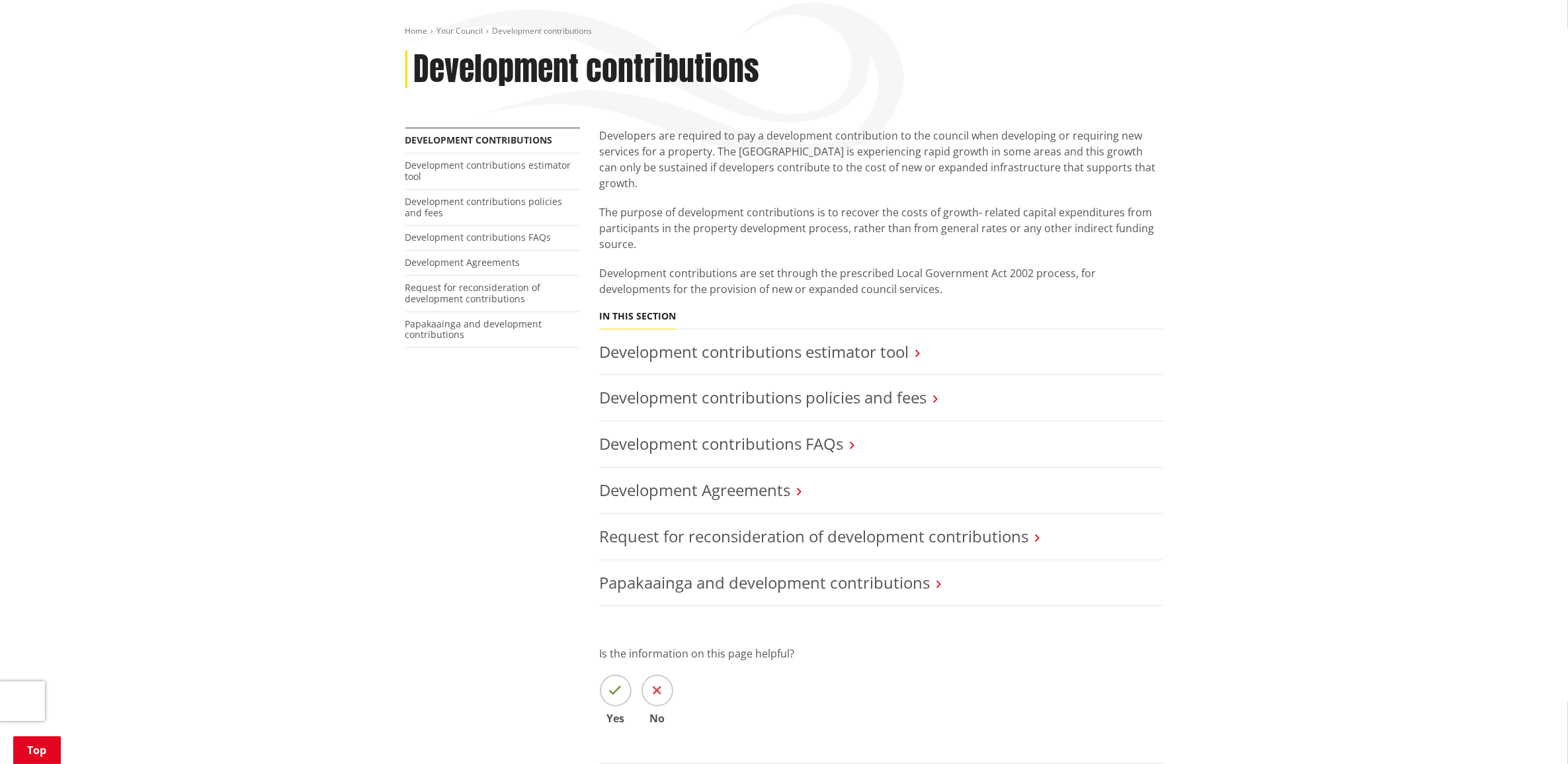
scroll to position [166, 0]
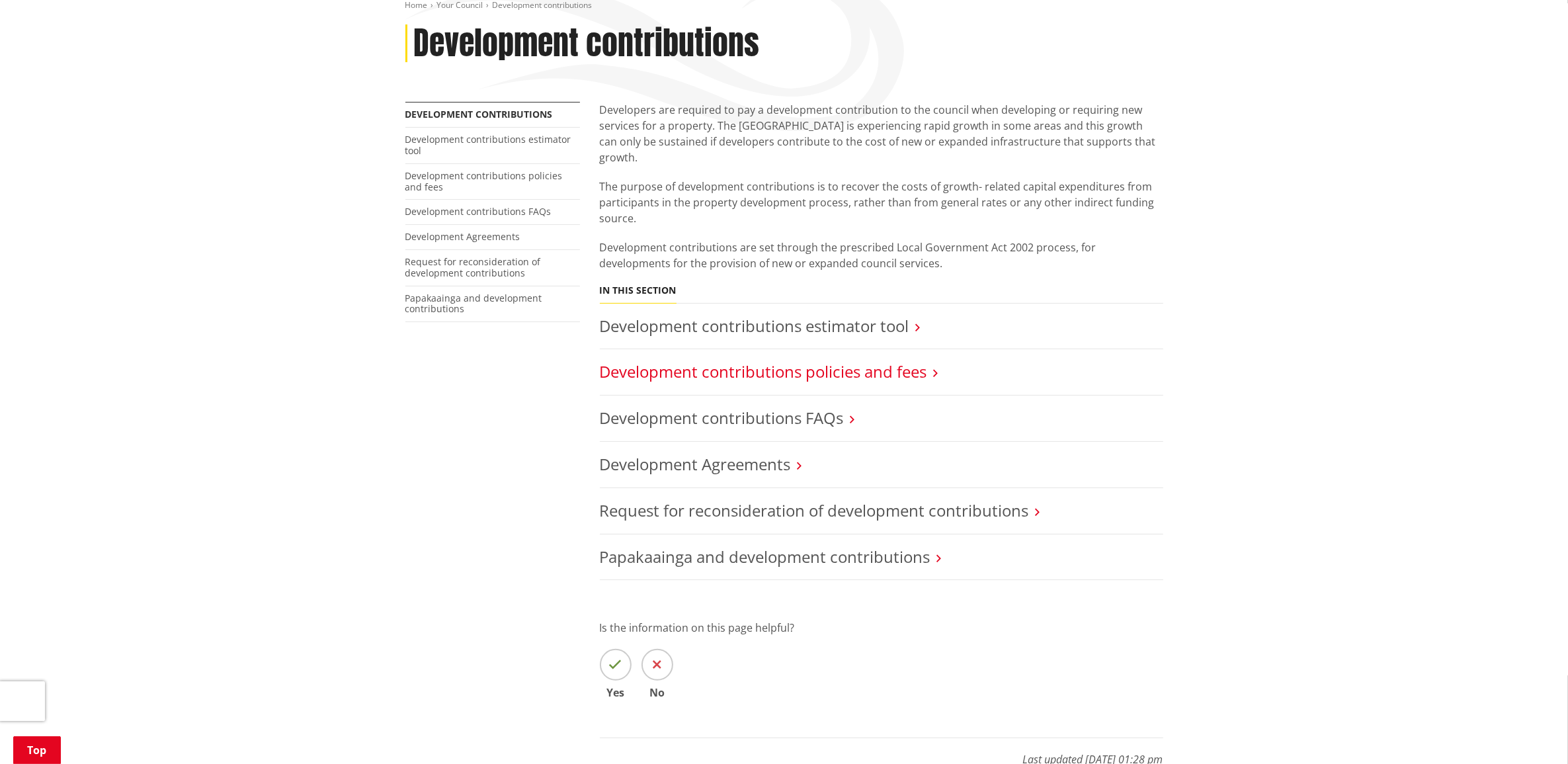
click at [681, 361] on link "Development contributions policies and fees" at bounding box center [763, 372] width 327 height 22
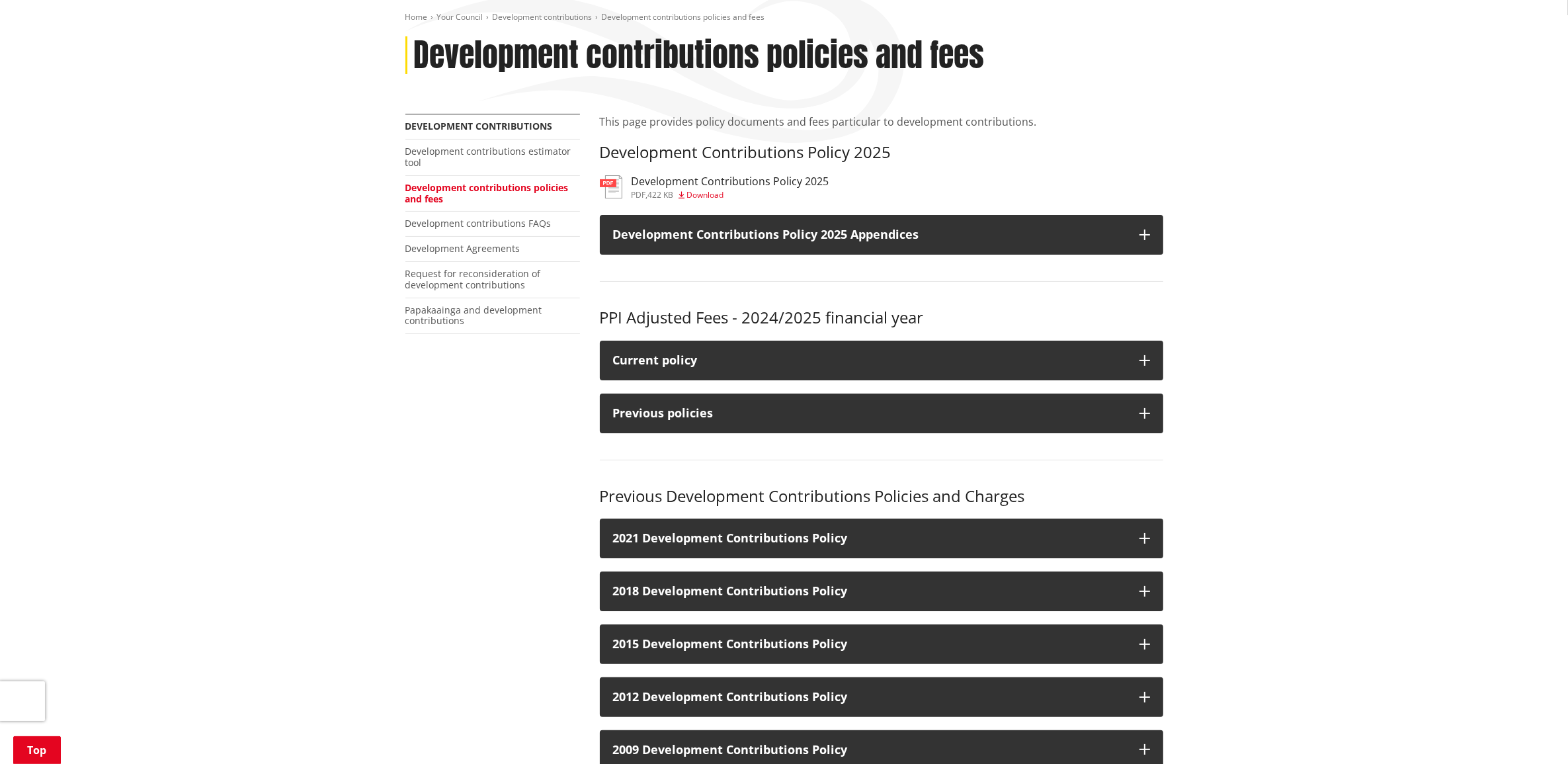
scroll to position [166, 0]
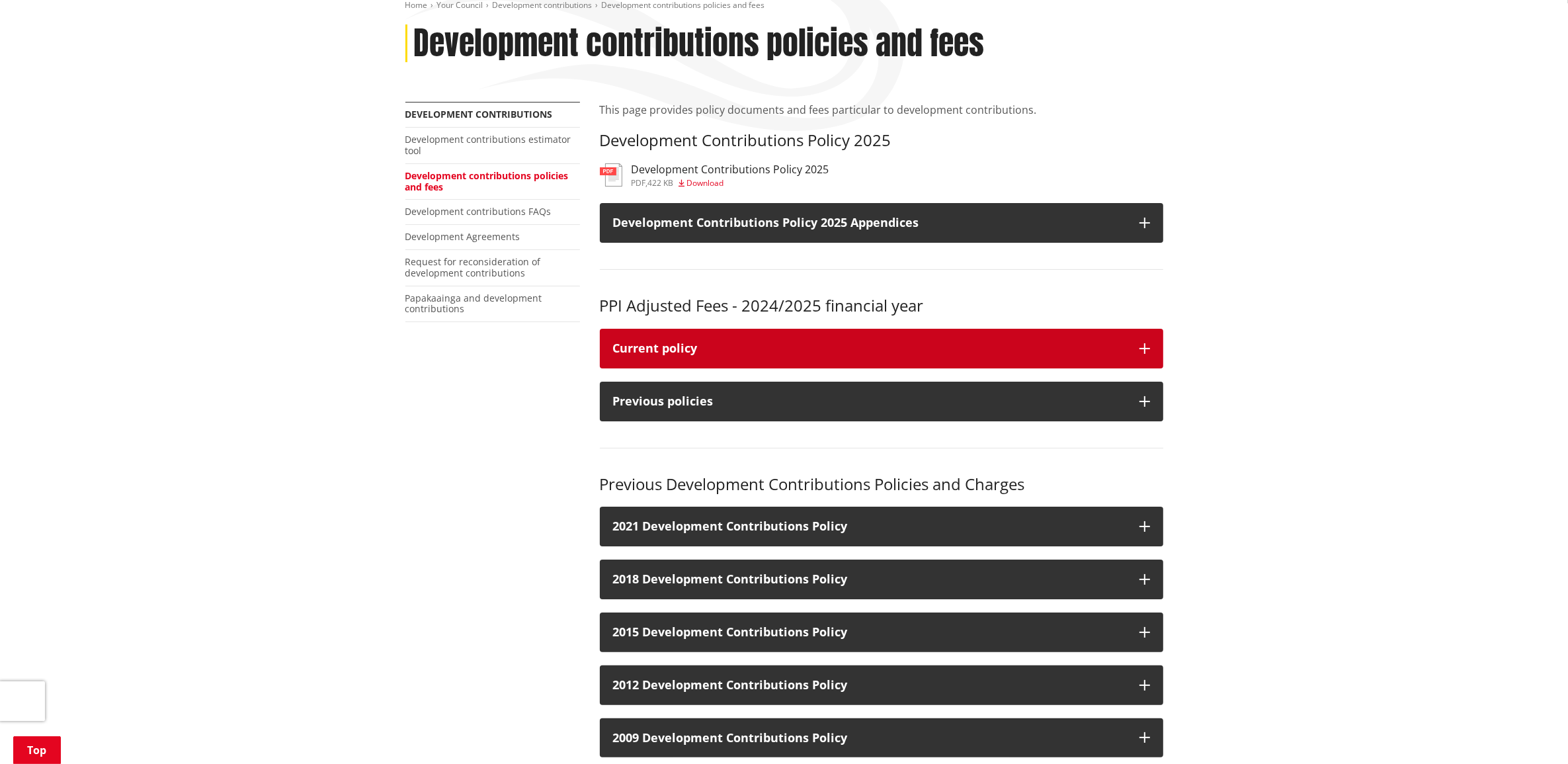
click at [754, 347] on div "Current policy" at bounding box center [869, 348] width 513 height 13
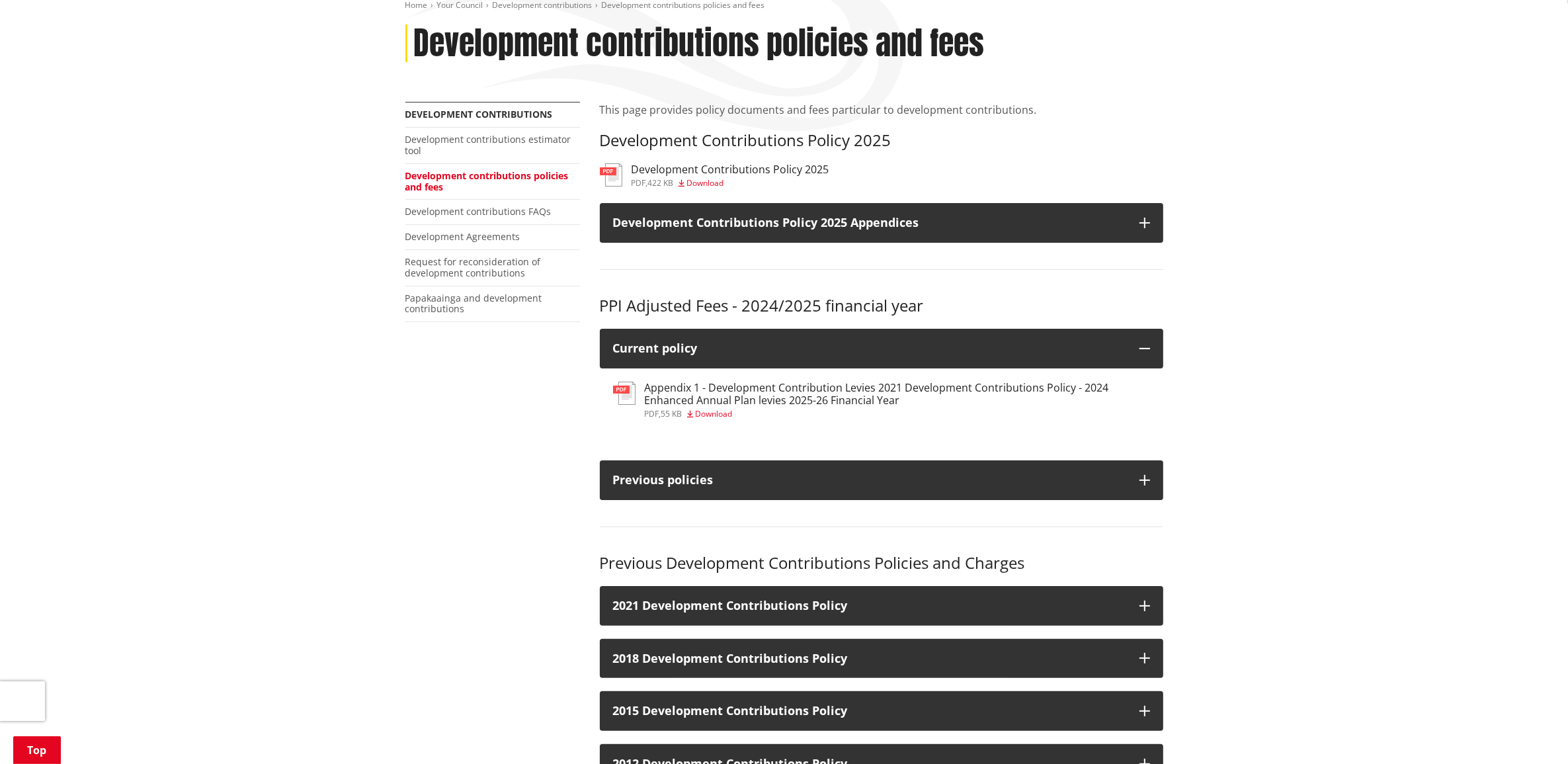
click at [721, 398] on h3 "Appendix 1 - Development Contribution Levies 2021 Development Contributions Pol…" at bounding box center [897, 394] width 505 height 25
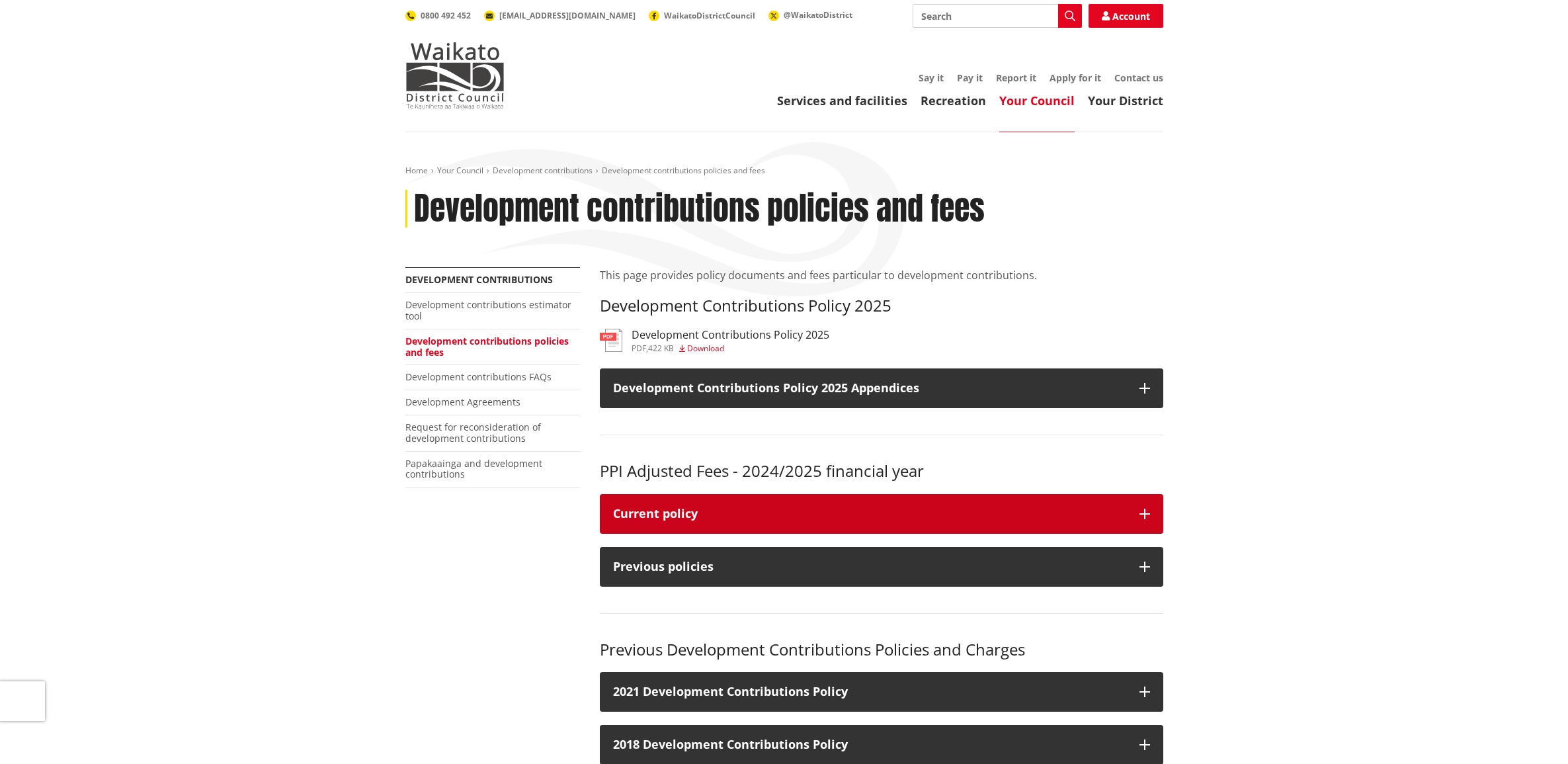
scroll to position [166, 0]
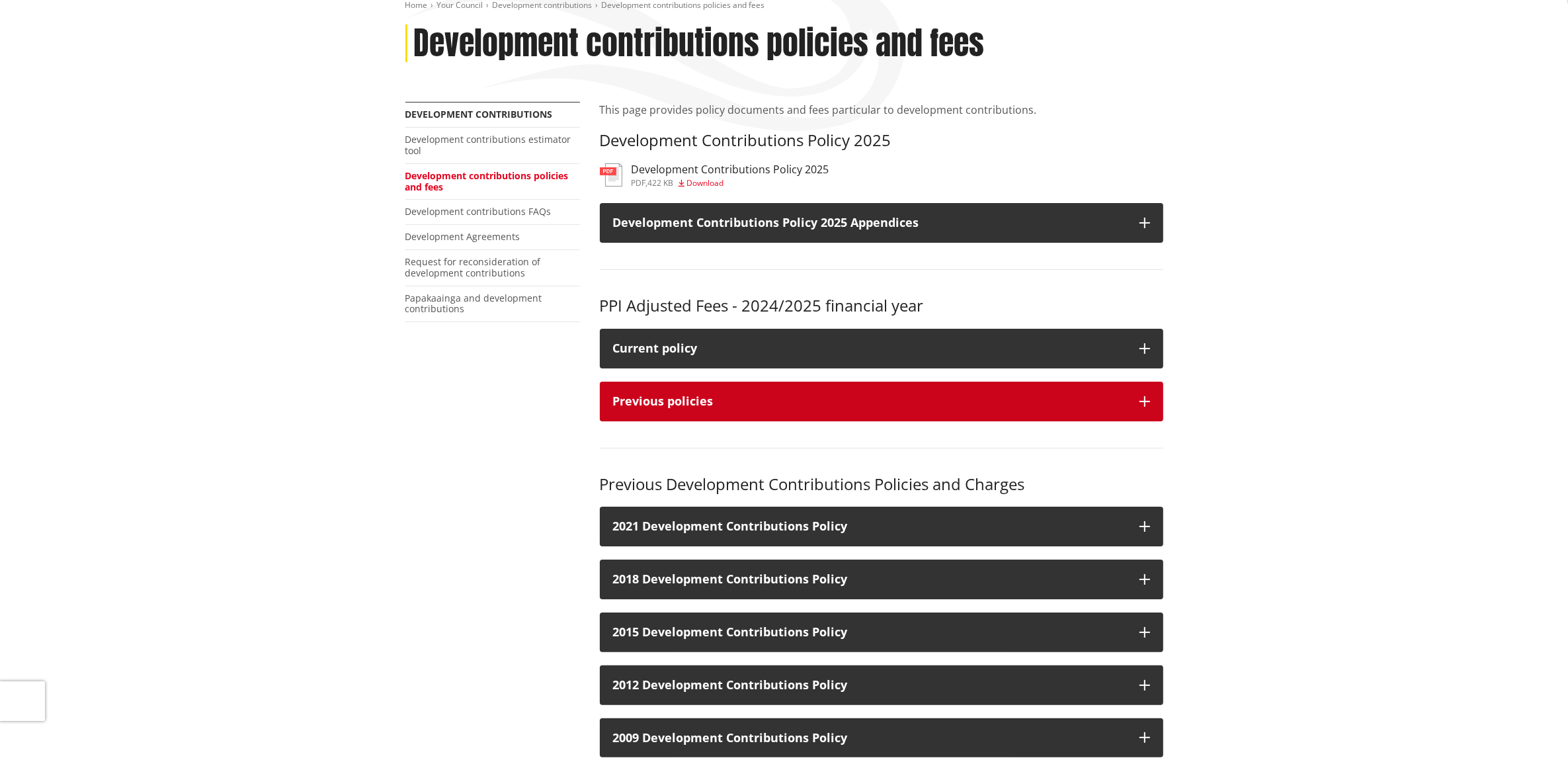
click at [1138, 401] on button "Previous policies" at bounding box center [882, 401] width 564 height 40
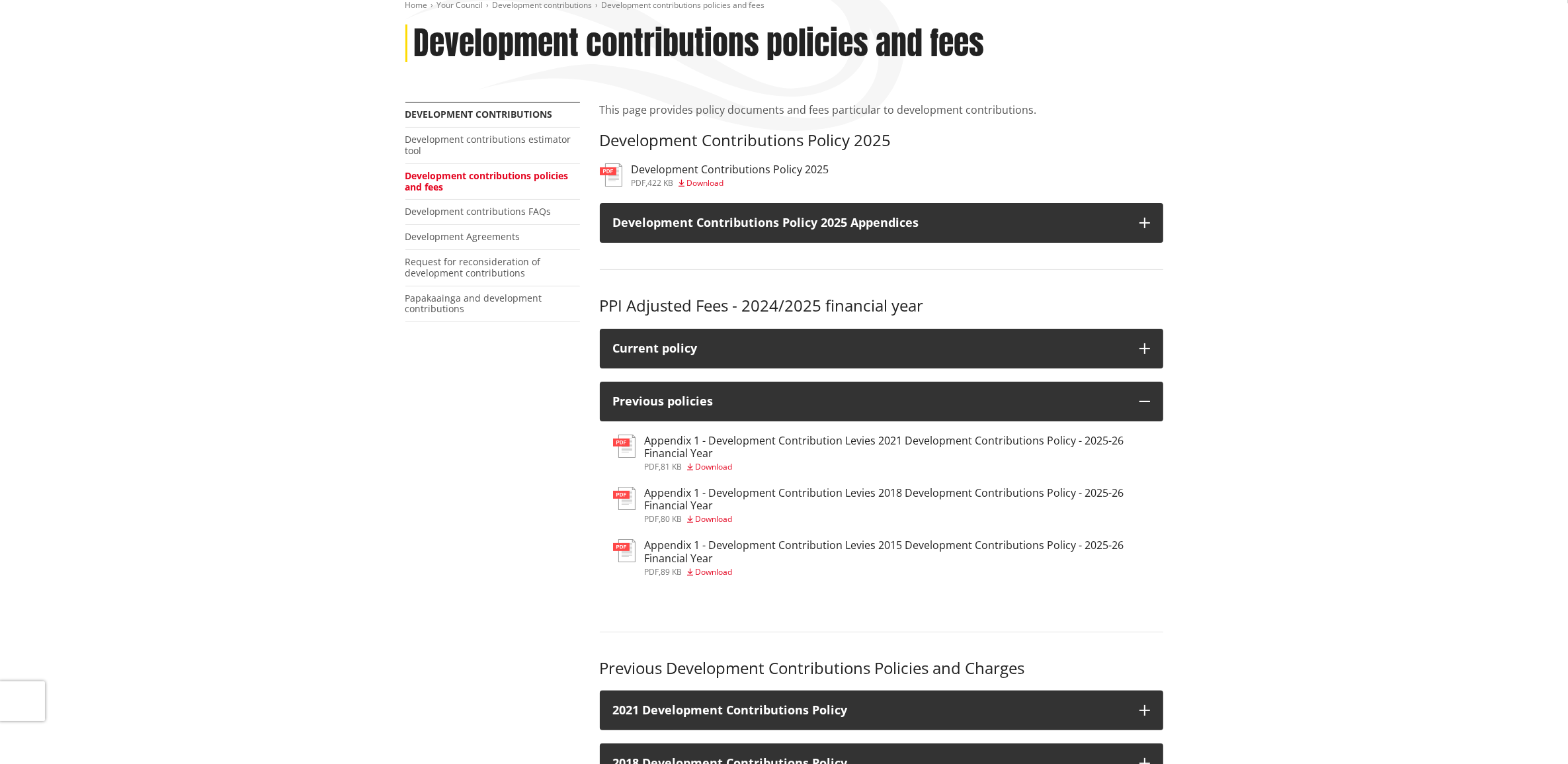
click at [686, 438] on h3 "Appendix 1 - Development Contribution Levies 2021 Development Contributions Pol…" at bounding box center [897, 447] width 505 height 25
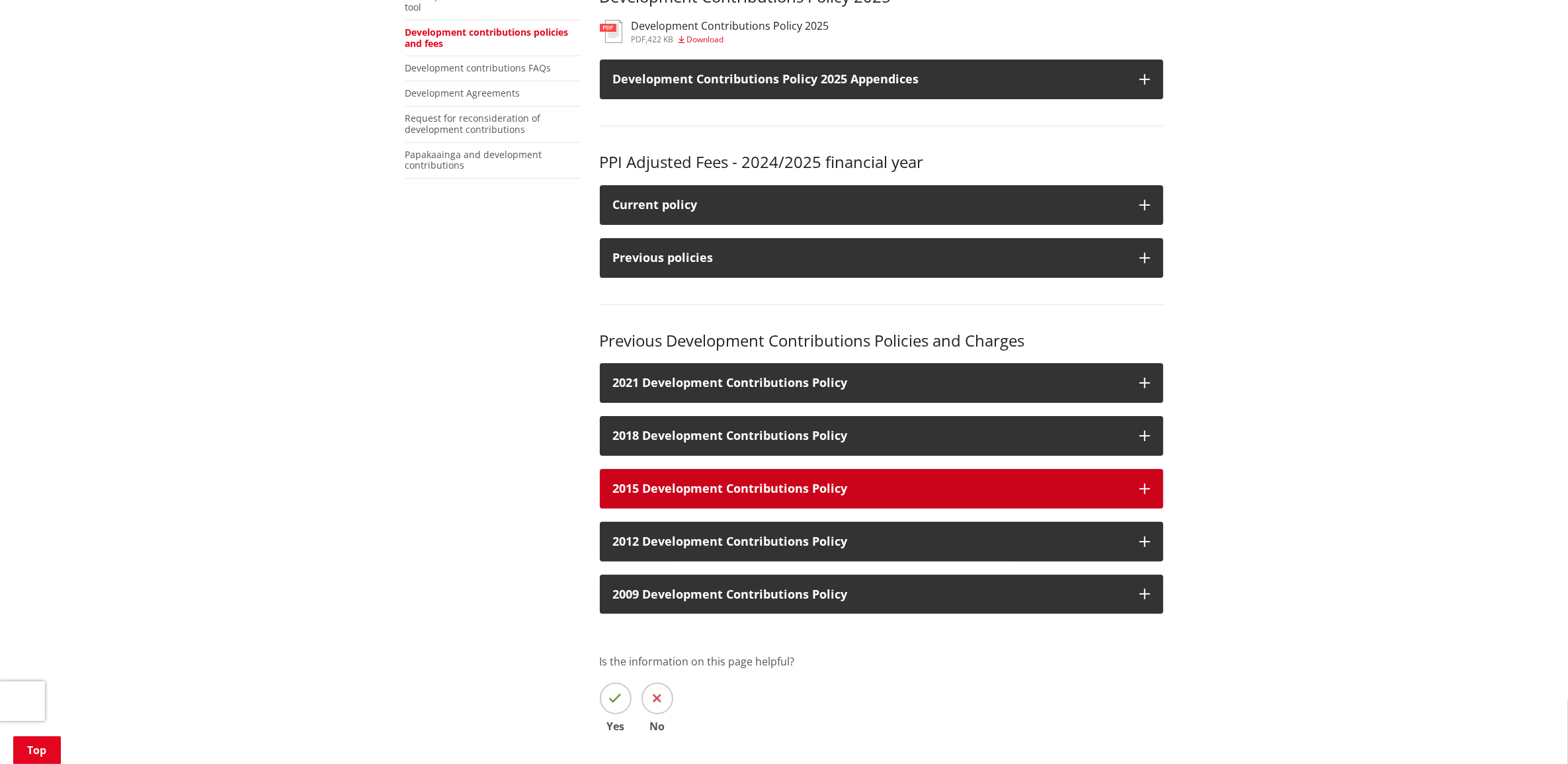
scroll to position [330, 0]
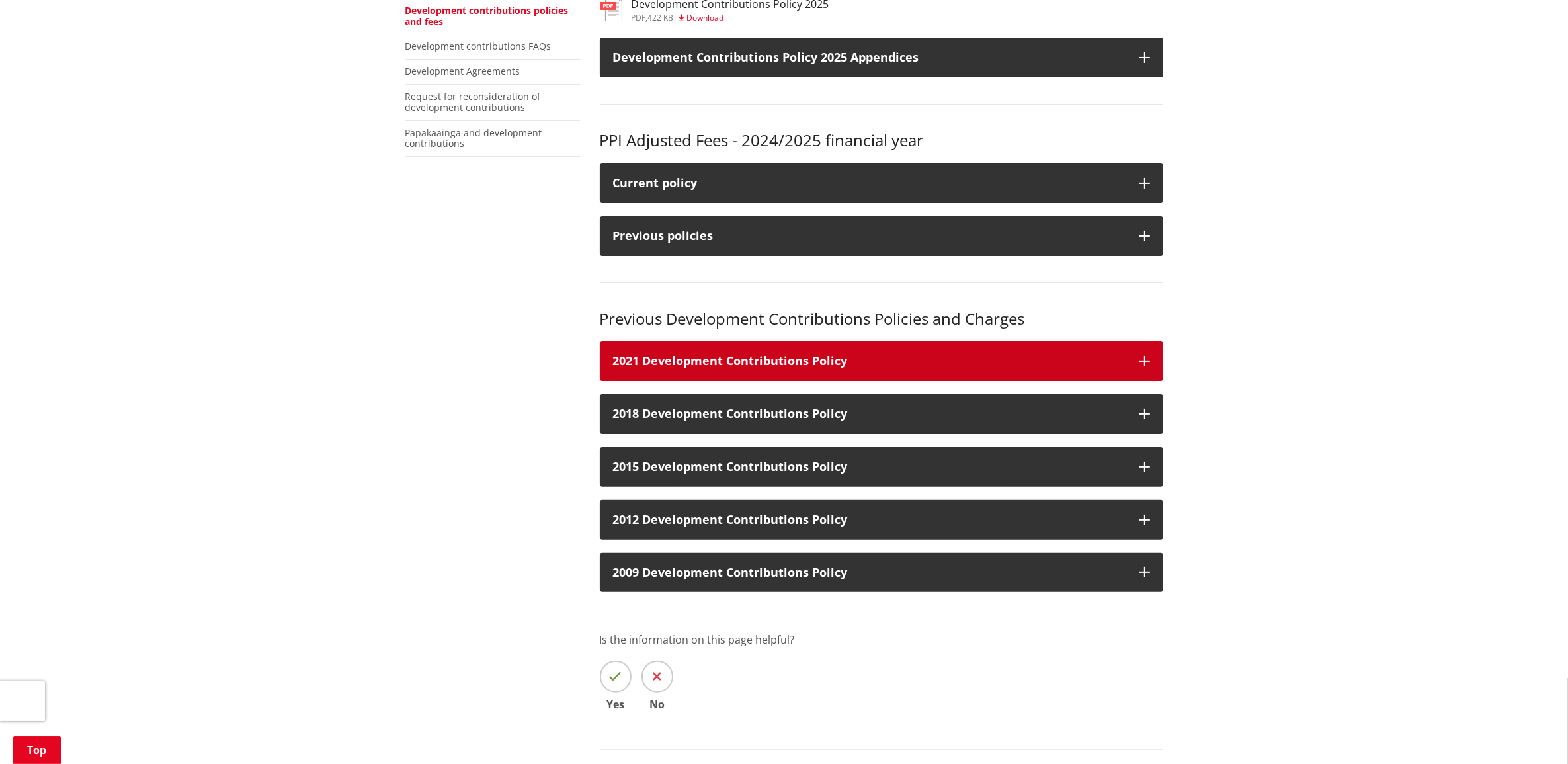
click at [1146, 353] on button "2021 Development Contributions Policy" at bounding box center [882, 361] width 564 height 40
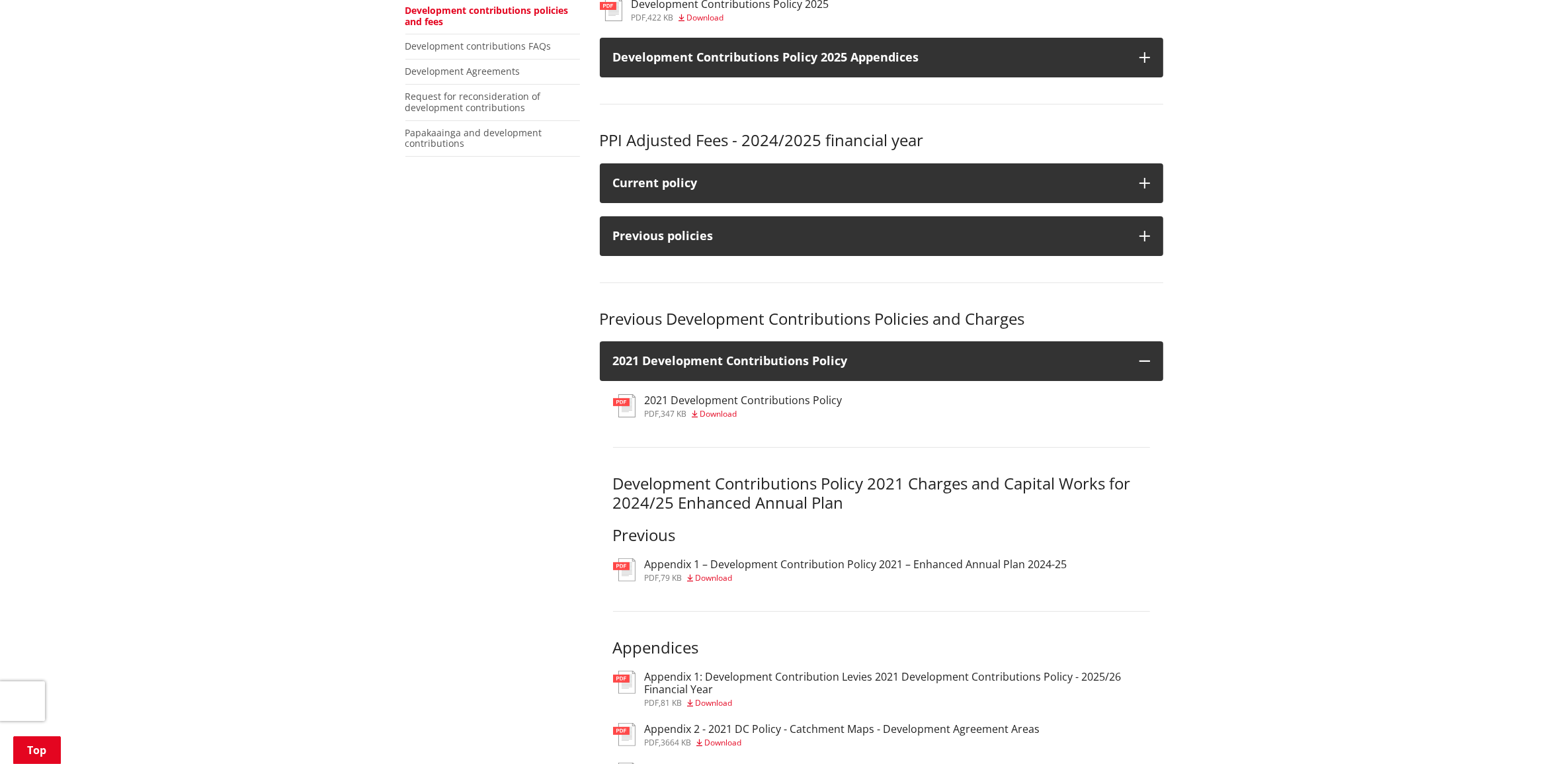
click at [692, 398] on h3 "2021 Development Contributions Policy" at bounding box center [743, 400] width 197 height 13
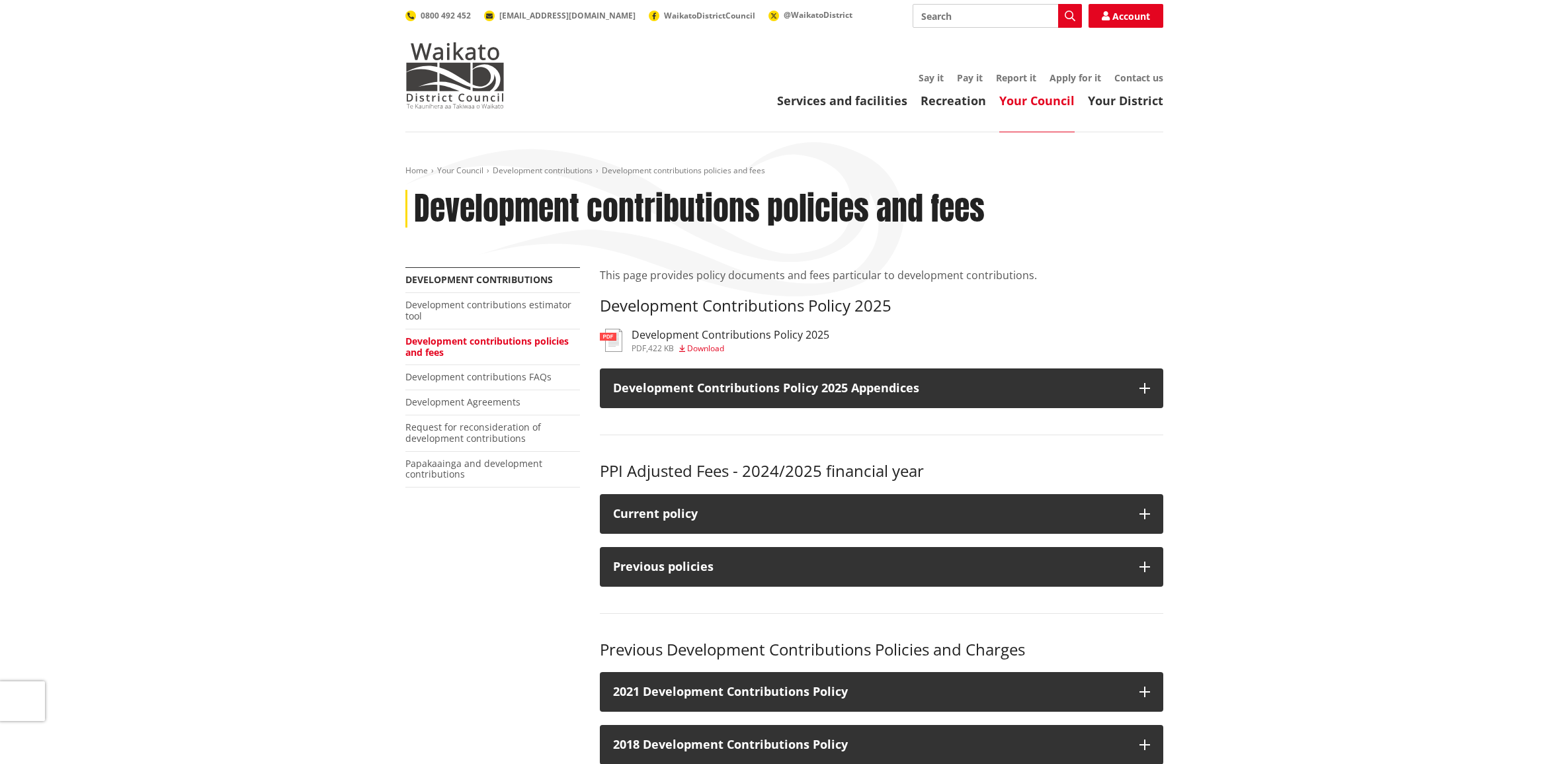
scroll to position [330, 0]
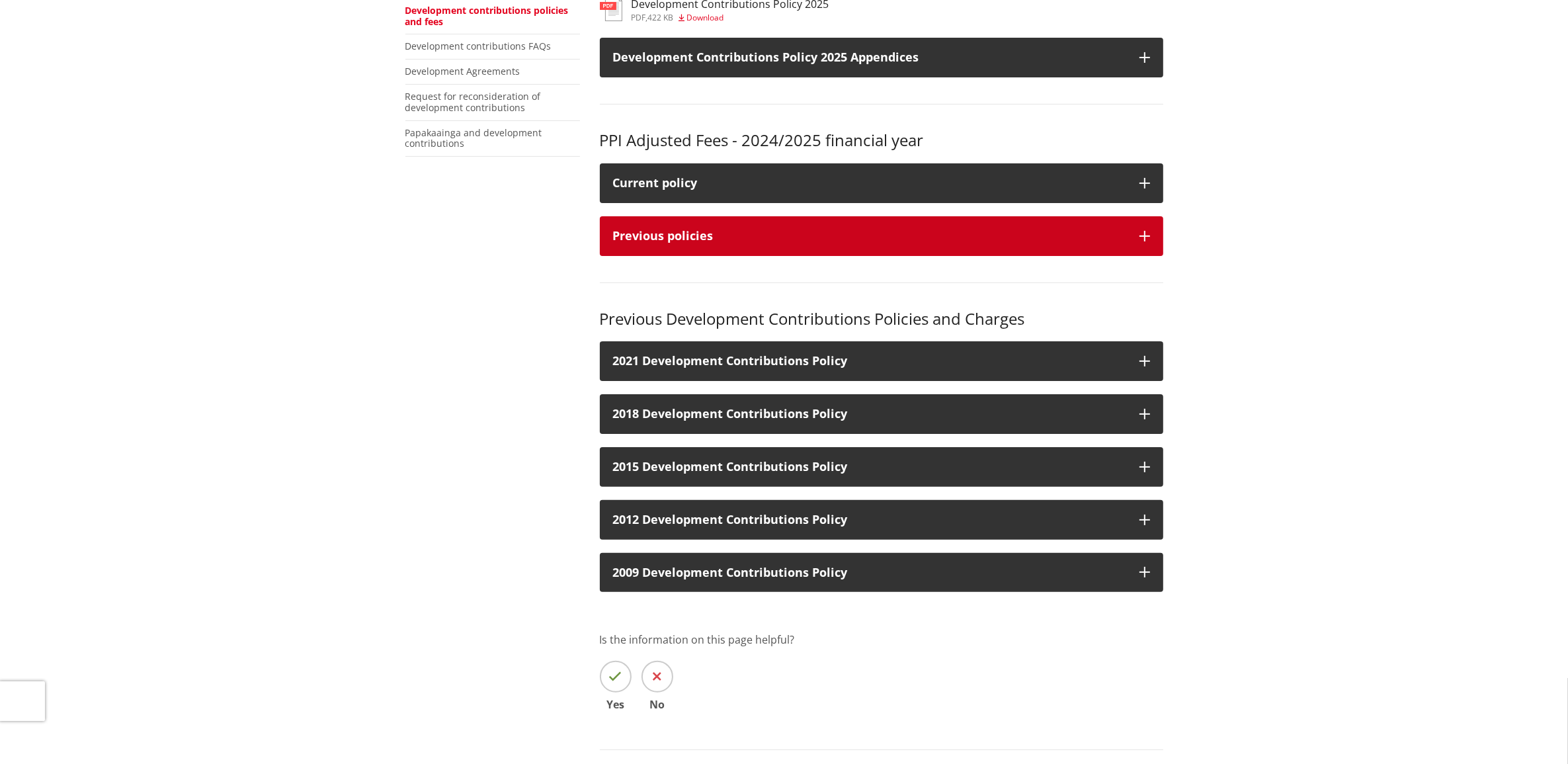
click at [1144, 231] on icon "button" at bounding box center [1144, 235] width 10 height 10
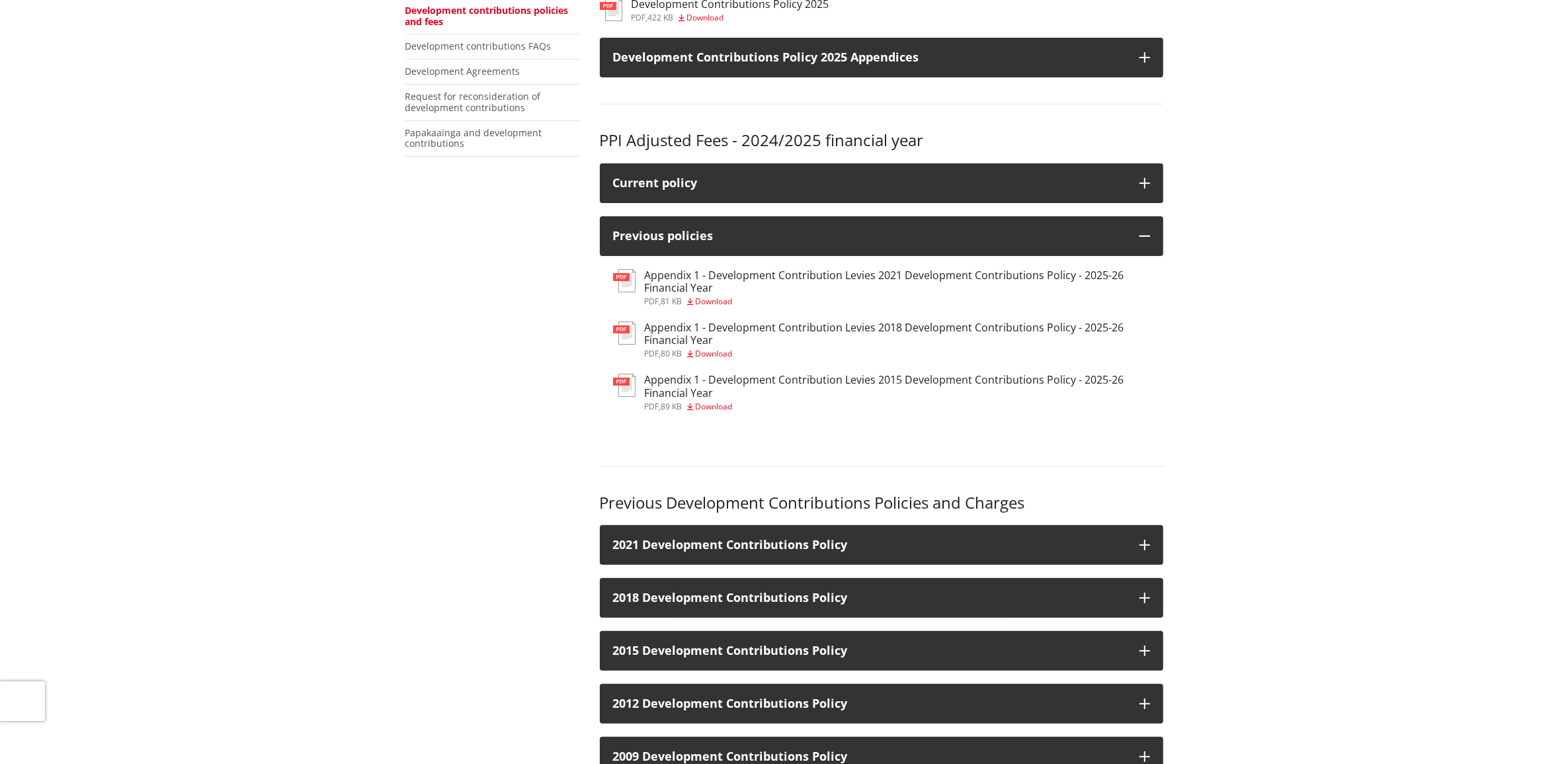
click at [736, 282] on h3 "Appendix 1 - Development Contribution Levies 2021 Development Contributions Pol…" at bounding box center [897, 282] width 505 height 25
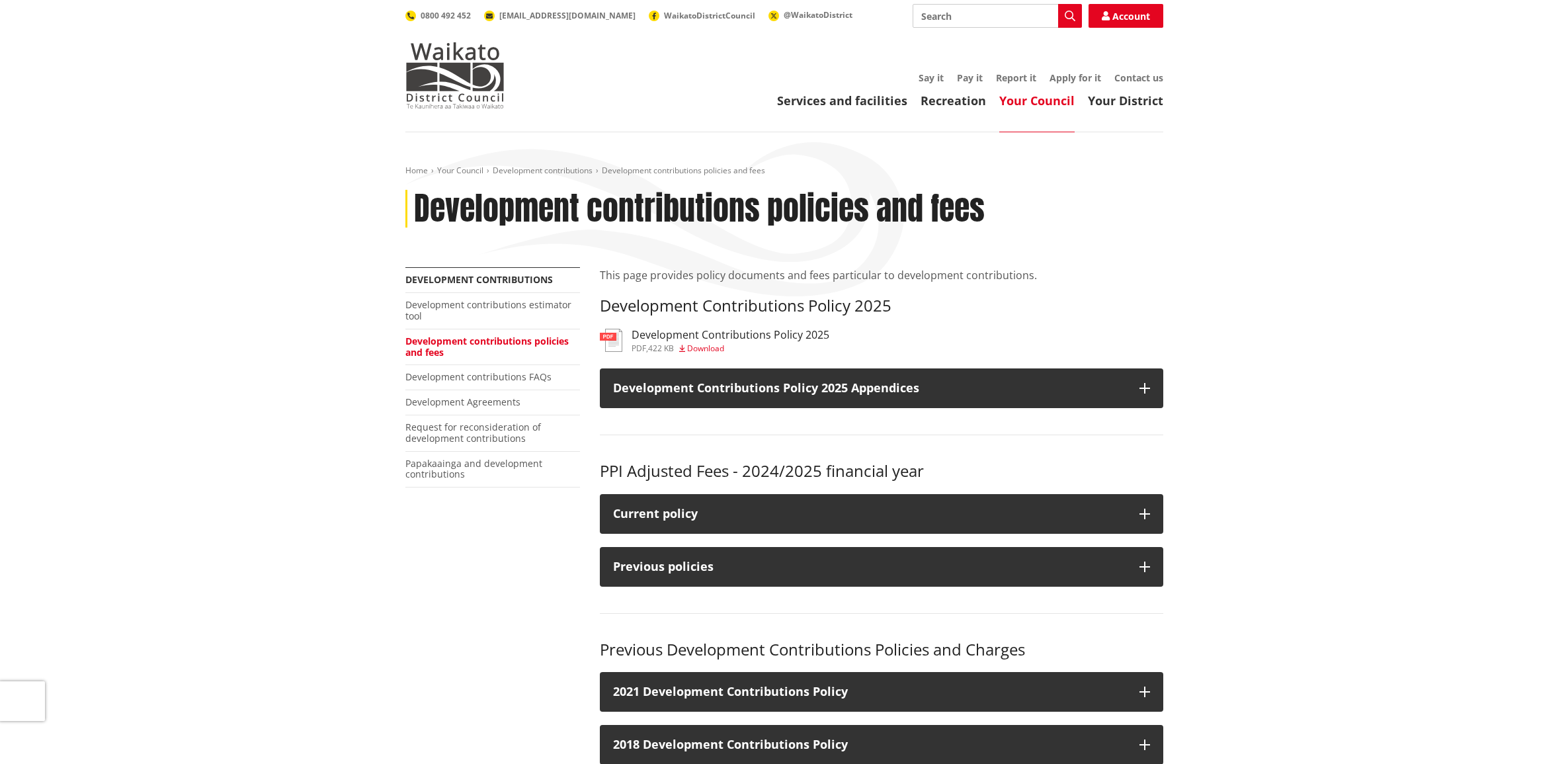
scroll to position [330, 0]
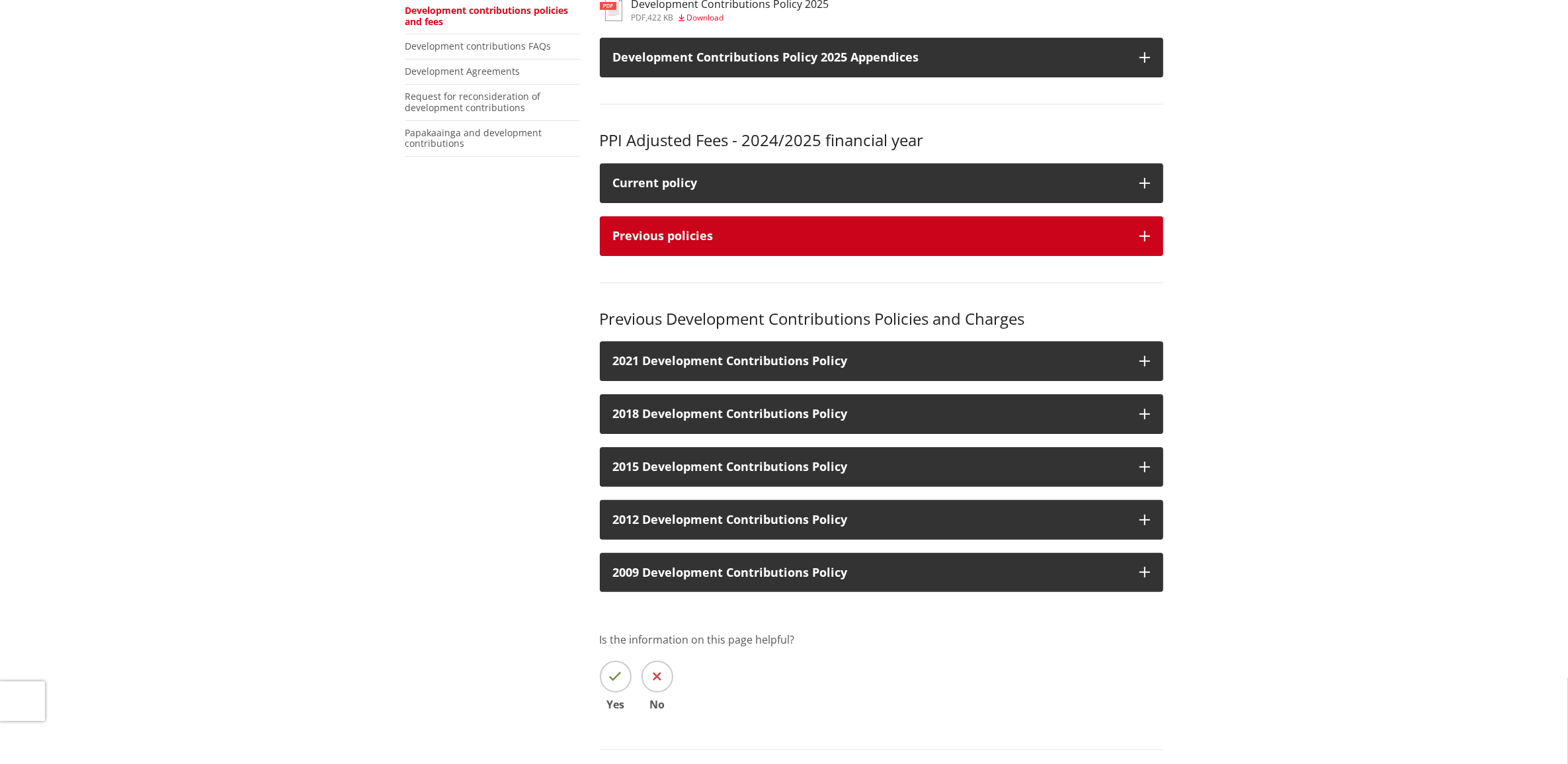
click at [1149, 231] on button "Previous policies" at bounding box center [882, 236] width 564 height 40
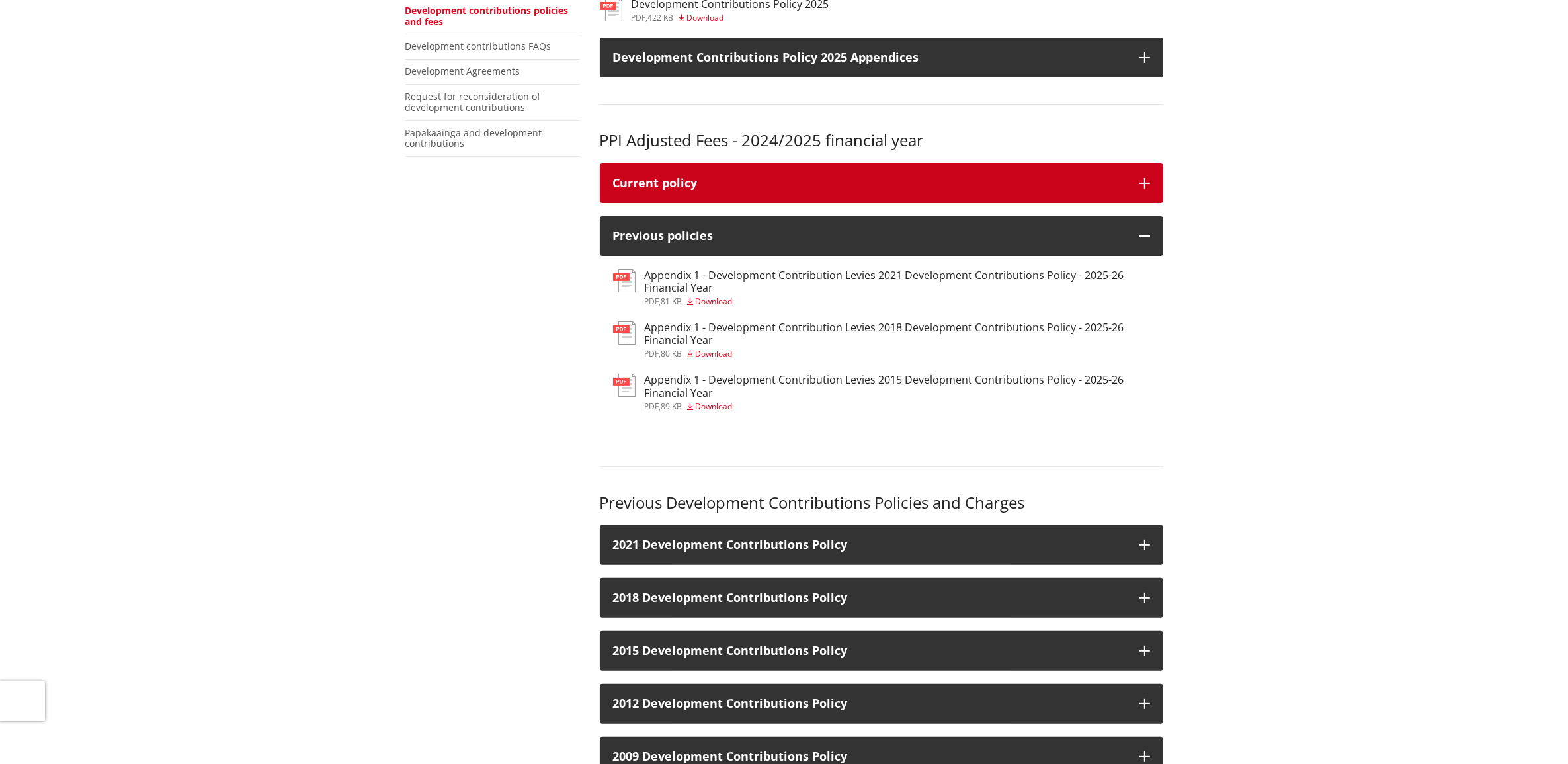
click at [1144, 178] on icon "button" at bounding box center [1144, 182] width 10 height 10
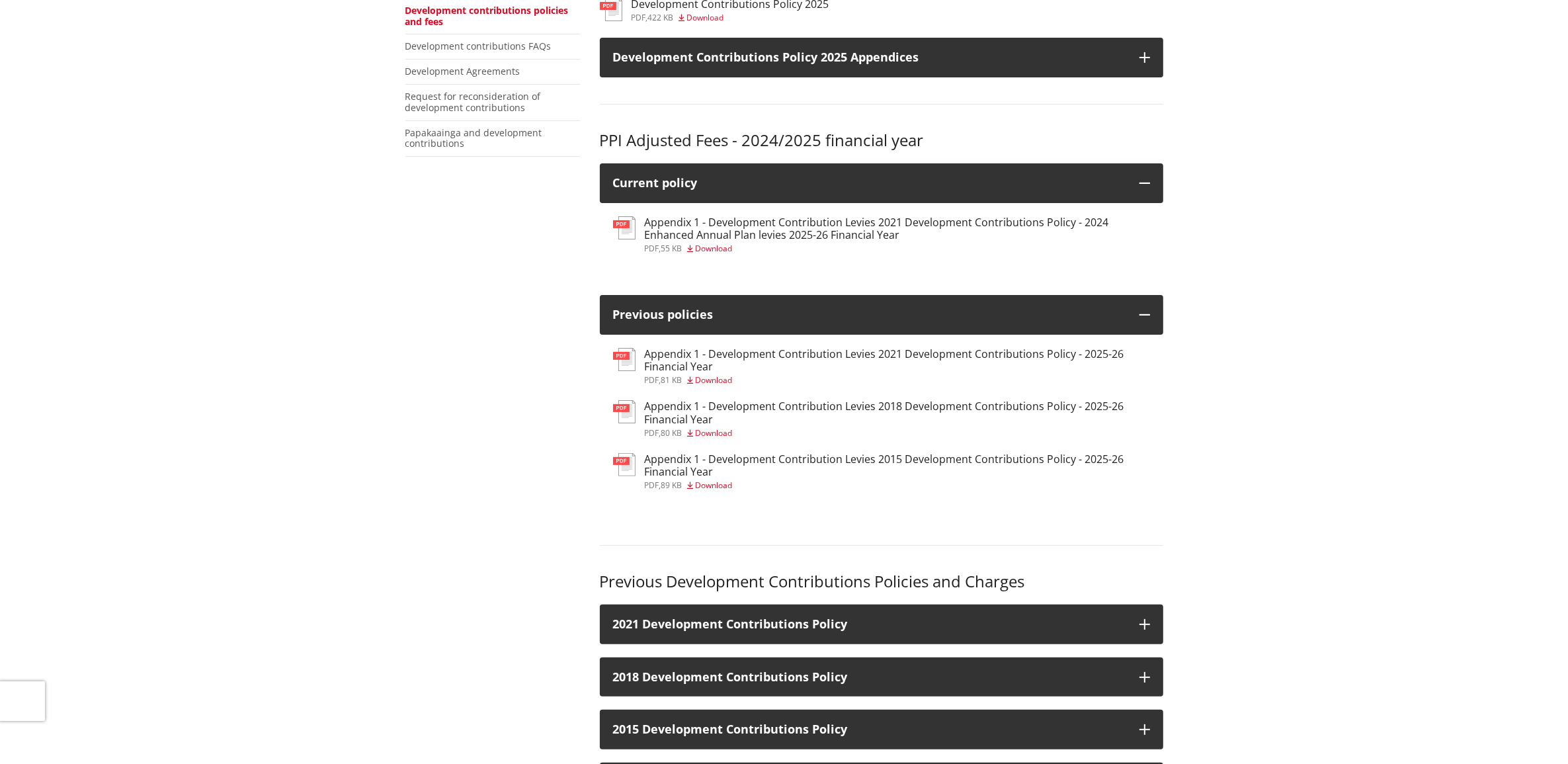
click at [700, 229] on h3 "Appendix 1 - Development Contribution Levies 2021 Development Contributions Pol…" at bounding box center [897, 229] width 505 height 25
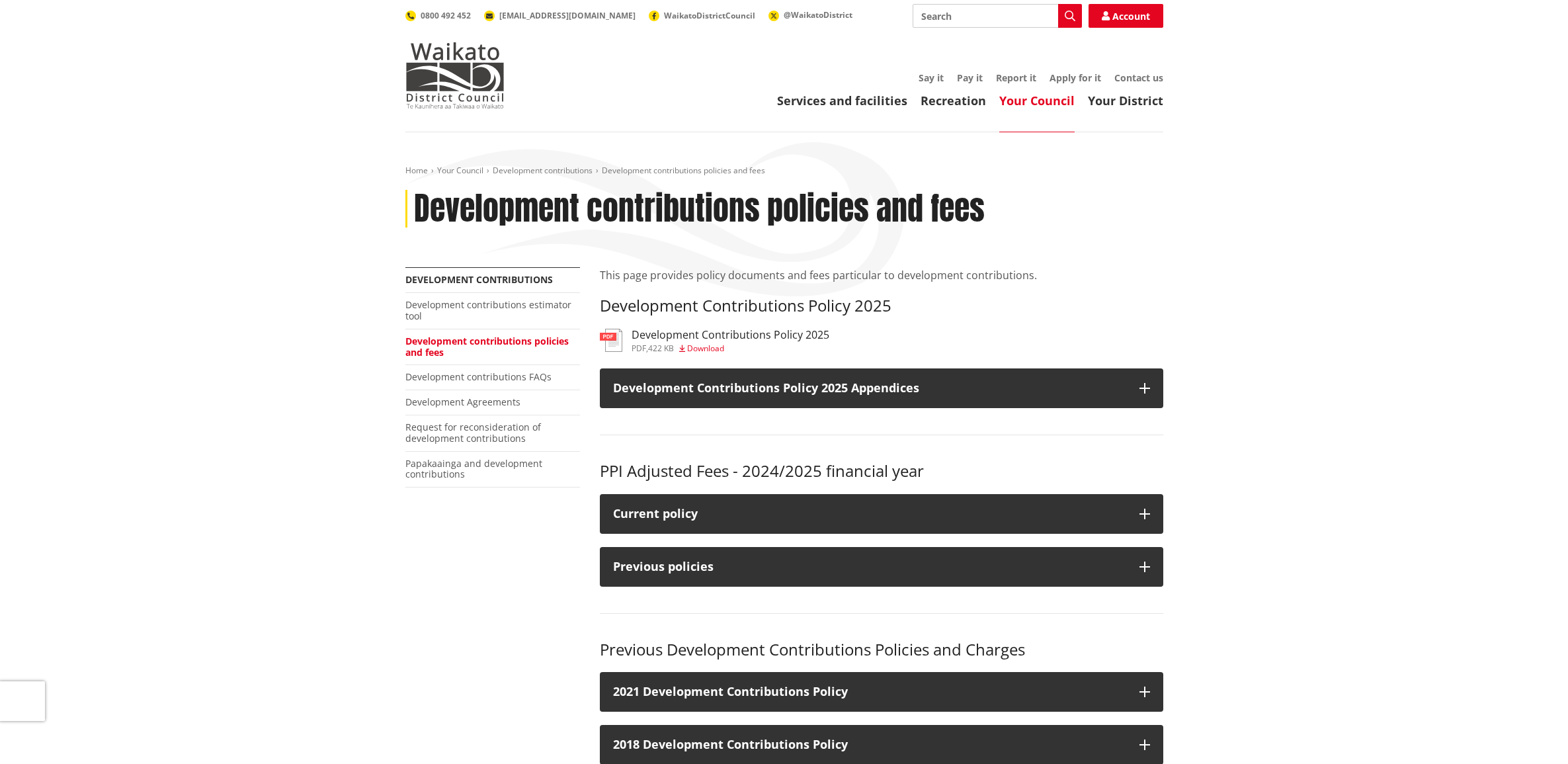
scroll to position [330, 0]
